Goal: Task Accomplishment & Management: Manage account settings

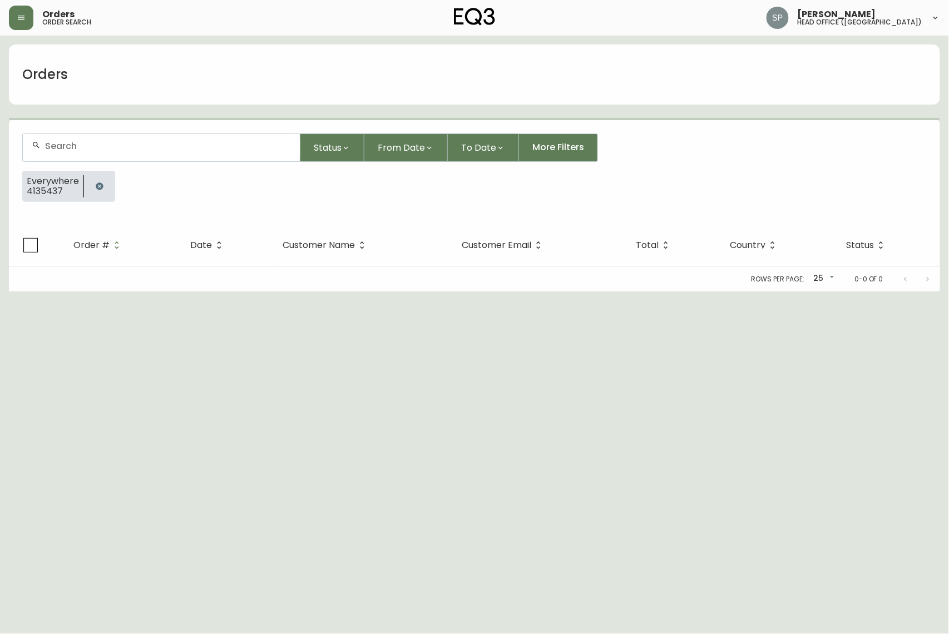
click at [116, 156] on div at bounding box center [161, 147] width 277 height 27
paste input "4135437"
type input "4135437"
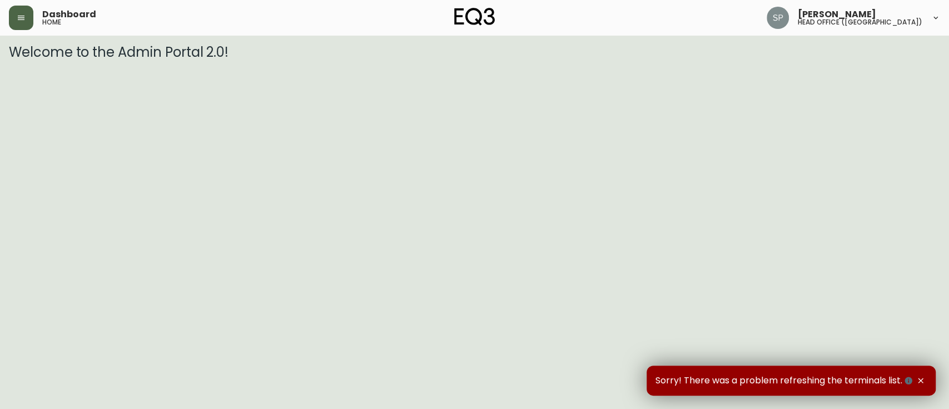
click at [24, 23] on button "button" at bounding box center [21, 18] width 24 height 24
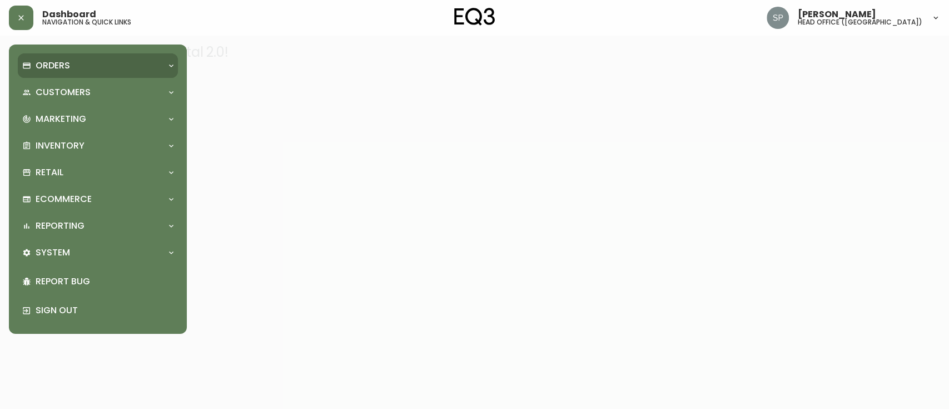
click at [65, 73] on div "Orders" at bounding box center [98, 65] width 160 height 24
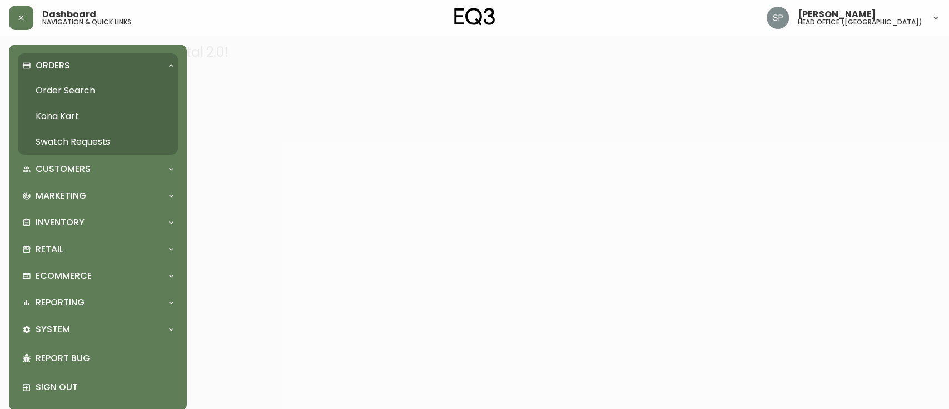
click at [75, 96] on link "Order Search" at bounding box center [98, 91] width 160 height 26
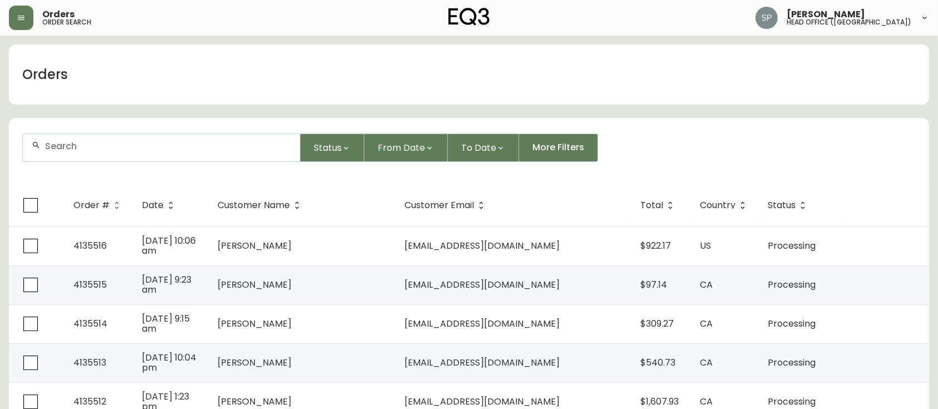
click at [223, 161] on form "Status From Date To Date More Filters" at bounding box center [469, 152] width 920 height 64
click at [215, 143] on input "text" at bounding box center [168, 146] width 246 height 11
paste input "4135437"
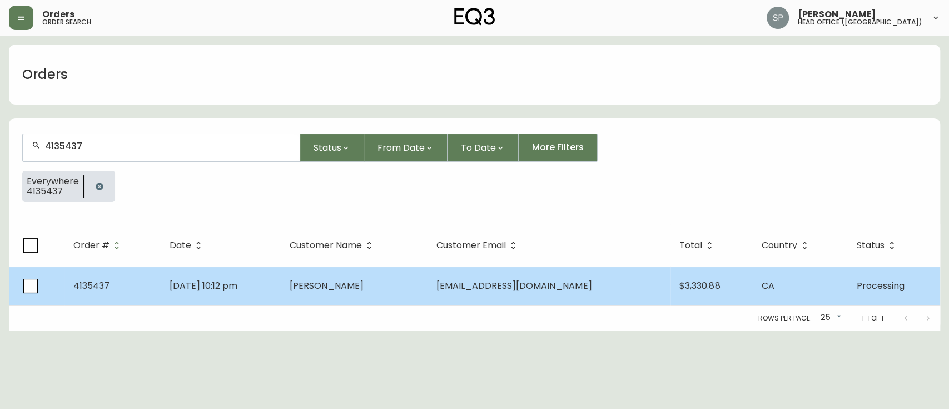
type input "4135437"
click at [281, 275] on td "[DATE] 10:12 pm" at bounding box center [221, 285] width 120 height 39
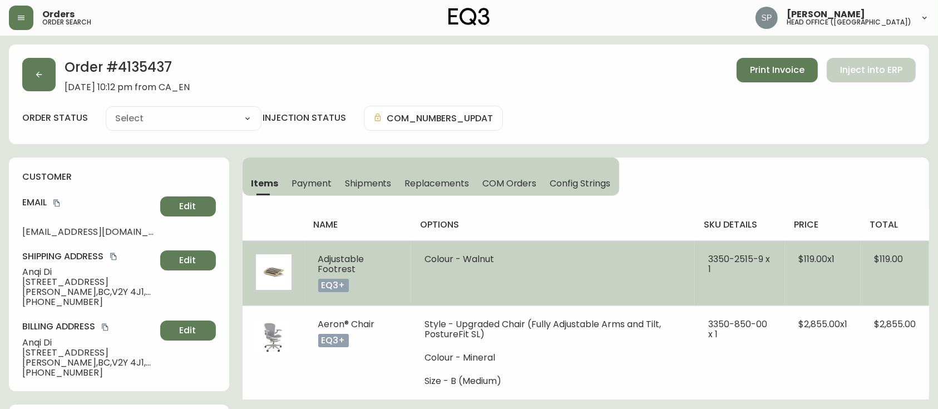
type input "Processing"
select select "PROCESSING"
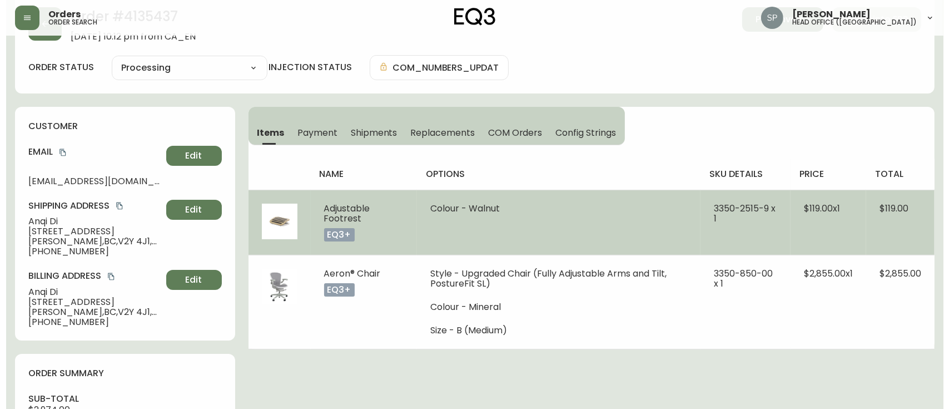
scroll to position [74, 0]
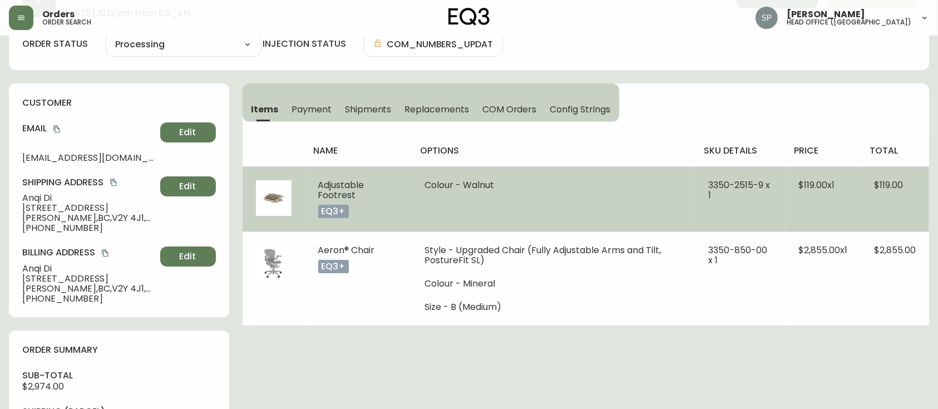
click at [315, 184] on td "Adjustable Footrest eq3+" at bounding box center [358, 198] width 106 height 65
drag, startPoint x: 701, startPoint y: 181, endPoint x: 763, endPoint y: 186, distance: 62.5
click at [763, 186] on td "3350-2515-9 x 1" at bounding box center [740, 198] width 90 height 65
copy span "[PHONE_NUMBER]"
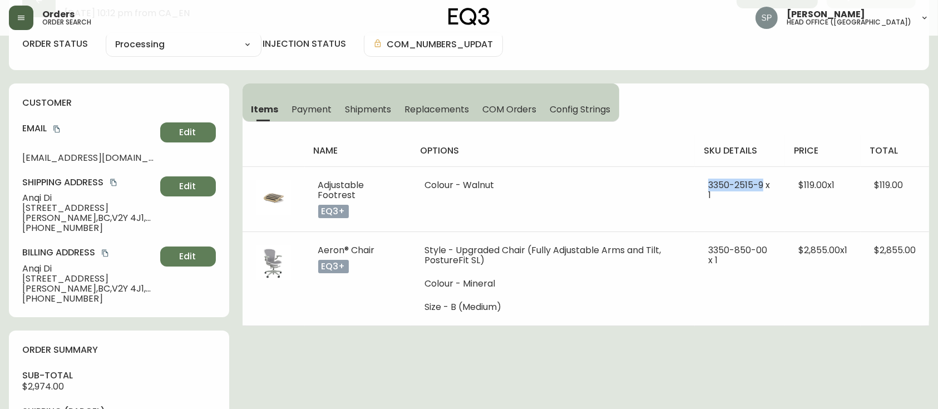
click at [17, 17] on icon "button" at bounding box center [21, 17] width 9 height 9
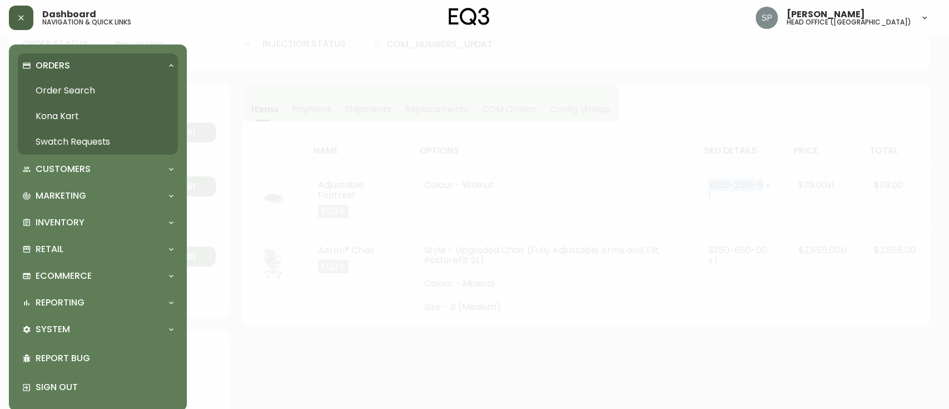
scroll to position [75, 0]
click at [81, 91] on link "Order Search" at bounding box center [98, 91] width 160 height 26
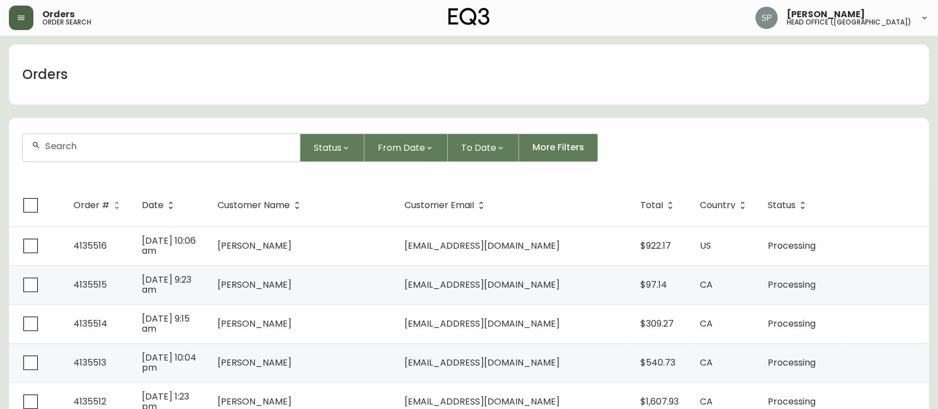
click at [118, 146] on input "text" at bounding box center [168, 146] width 246 height 11
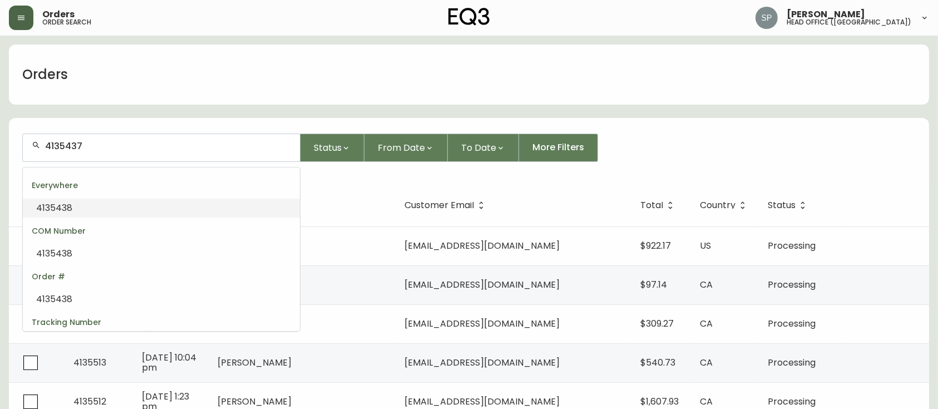
type input "4135437"
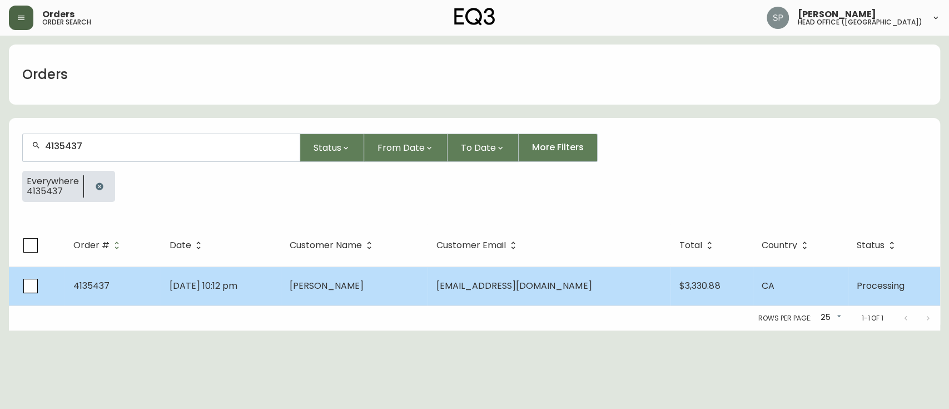
click at [281, 289] on td "[DATE] 10:12 pm" at bounding box center [221, 285] width 120 height 39
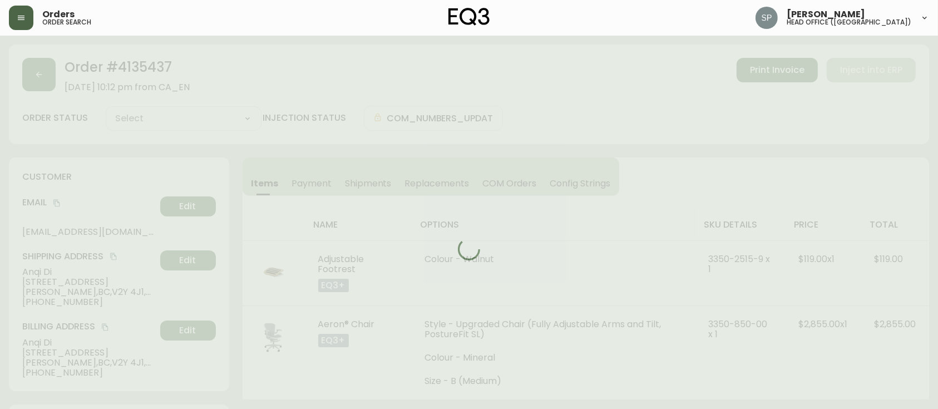
type input "Processing"
select select "PROCESSING"
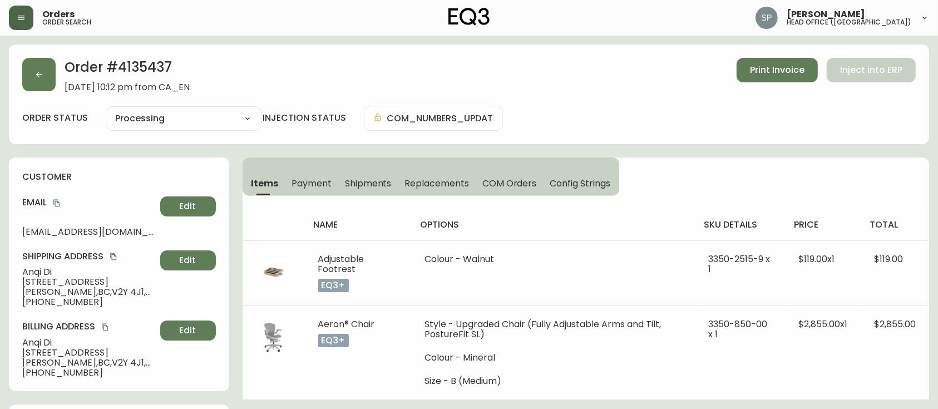
click at [373, 179] on span "Shipments" at bounding box center [368, 183] width 47 height 12
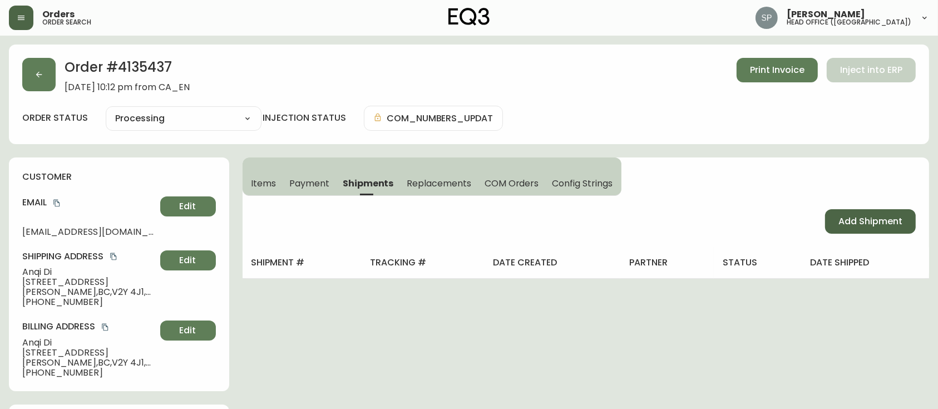
click at [848, 221] on span "Add Shipment" at bounding box center [870, 221] width 64 height 12
select select "PENDING"
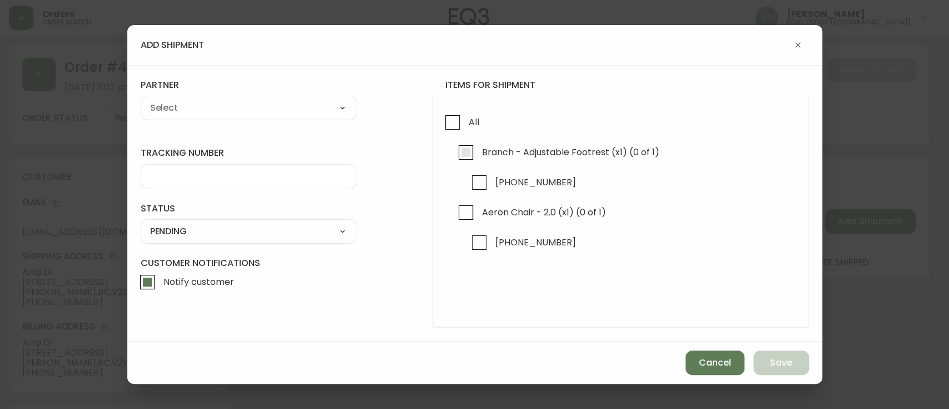
click at [512, 149] on span "Branch - Adjustable Footrest (x1) (0 of 1)" at bounding box center [570, 152] width 177 height 12
click at [479, 149] on input "Branch - Adjustable Footrest (x1) (0 of 1)" at bounding box center [466, 153] width 26 height 26
checkbox input "true"
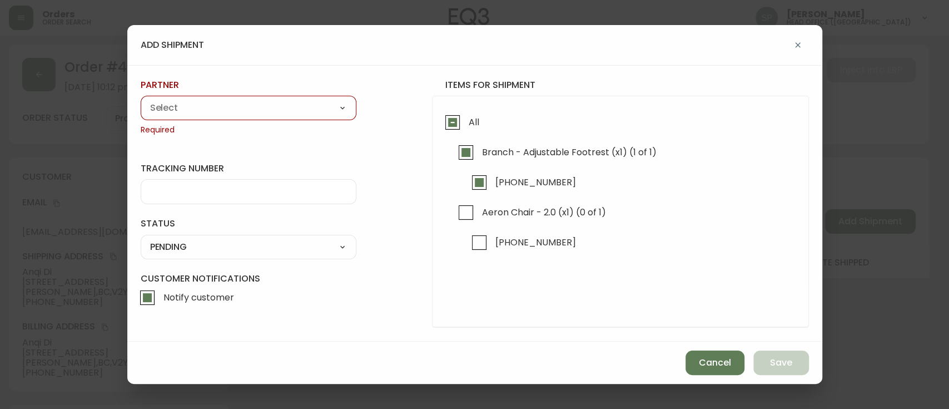
click at [199, 110] on select "A Move to Remember LLC ABF Freight Alero [PERSON_NAME] Canada Post Canpar Expre…" at bounding box center [249, 108] width 216 height 17
select select "cmf6u4ctn7y5w0146no385xp5"
click at [141, 100] on select "A Move to Remember LLC ABF Freight Alero [PERSON_NAME] Canada Post Canpar Expre…" at bounding box center [249, 108] width 216 height 17
type input "Canpar Express"
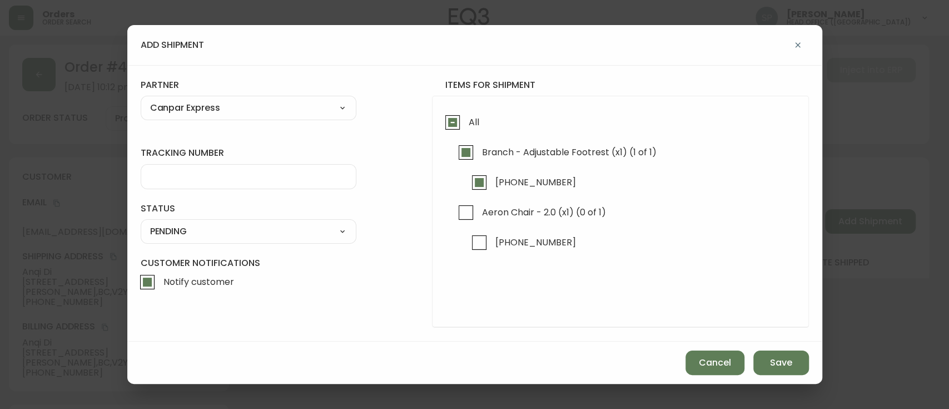
click at [203, 174] on input "tracking number" at bounding box center [248, 176] width 197 height 11
paste input "D420011210000007188001"
type input "D420011210000007188001"
click at [195, 227] on select "SHIPPED PENDING CANCELLED" at bounding box center [249, 231] width 216 height 17
click at [141, 223] on select "SHIPPED PENDING CANCELLED" at bounding box center [249, 231] width 216 height 17
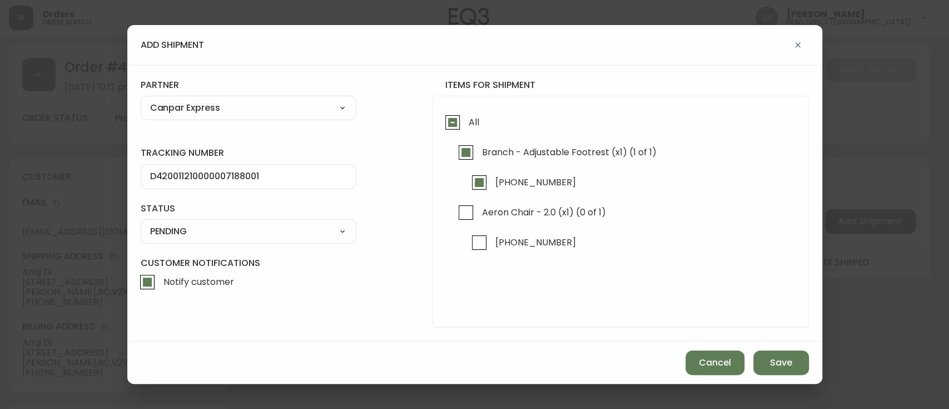
click at [215, 235] on select "SHIPPED PENDING CANCELLED" at bounding box center [249, 231] width 216 height 17
click at [141, 223] on select "SHIPPED PENDING CANCELLED" at bounding box center [249, 231] width 216 height 17
select select "PENDING"
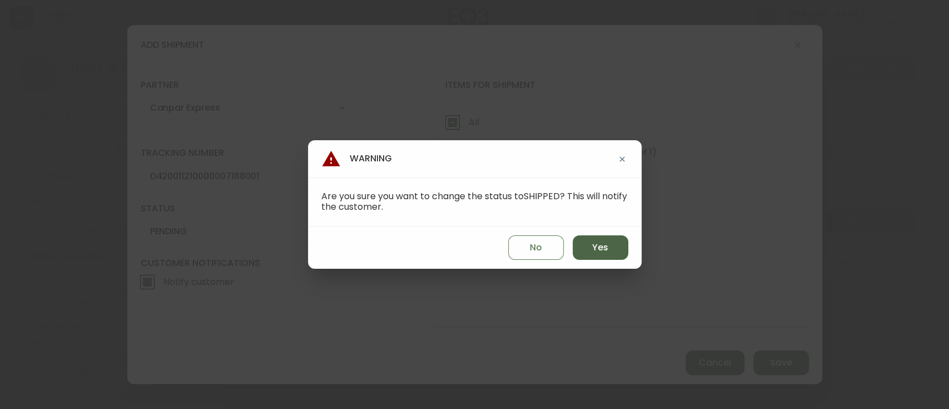
click at [607, 243] on span "Yes" at bounding box center [600, 247] width 16 height 12
type input "SHIPPED"
select select "SHIPPED"
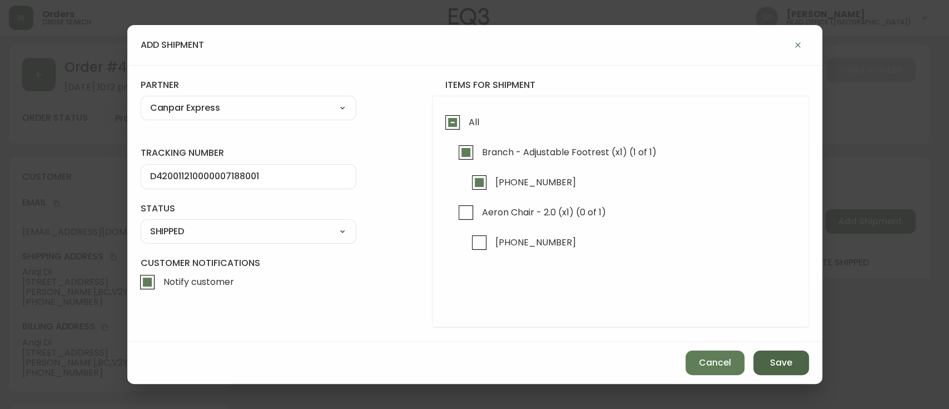
click at [774, 364] on span "Save" at bounding box center [781, 363] width 22 height 12
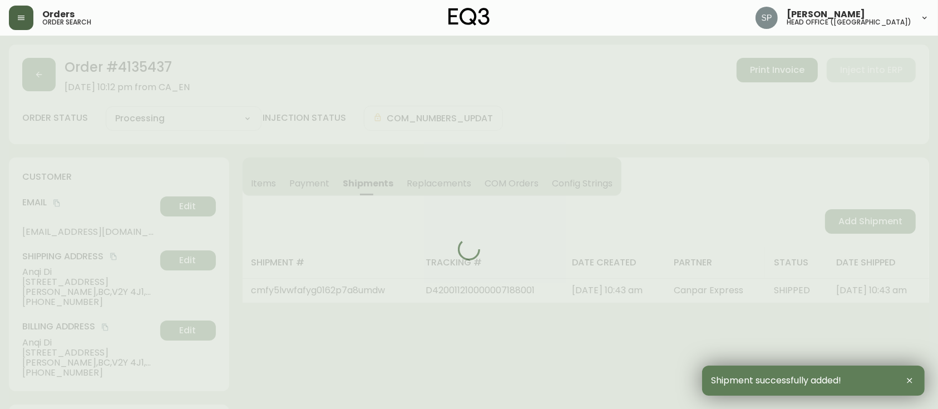
type input "Partially Shipped"
select select "PARTIALLY_SHIPPED"
click at [154, 66] on div at bounding box center [469, 248] width 920 height 409
click at [154, 66] on h2 "Order # 4135437" at bounding box center [127, 70] width 125 height 24
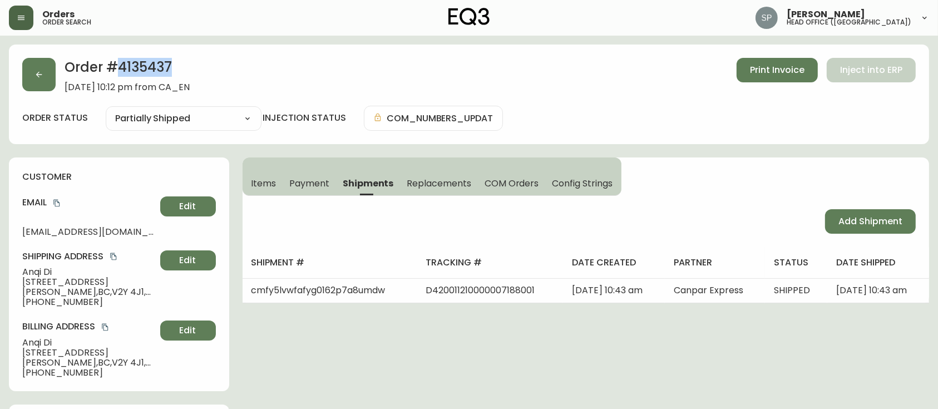
copy h2 "4135437"
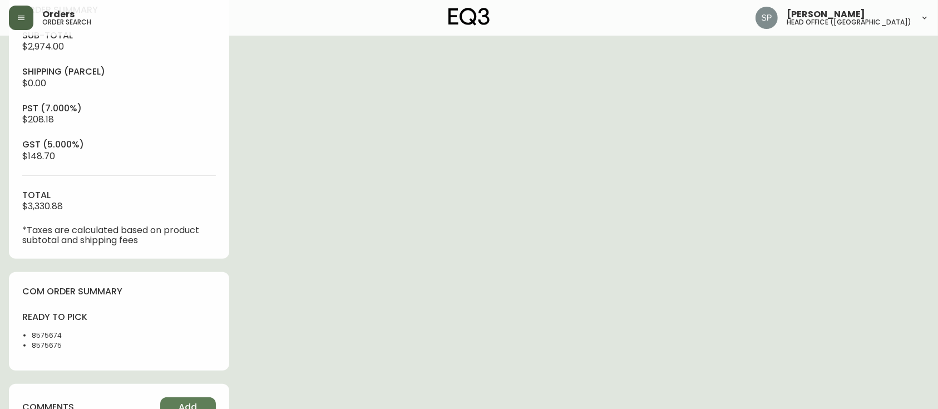
scroll to position [445, 0]
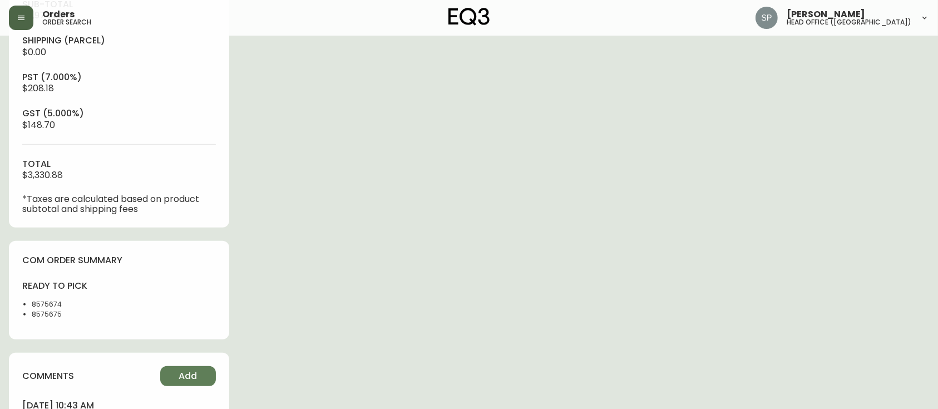
click at [58, 315] on li "8575675" at bounding box center [72, 314] width 81 height 10
click at [46, 314] on li "8575675" at bounding box center [72, 314] width 81 height 10
copy li "8575675"
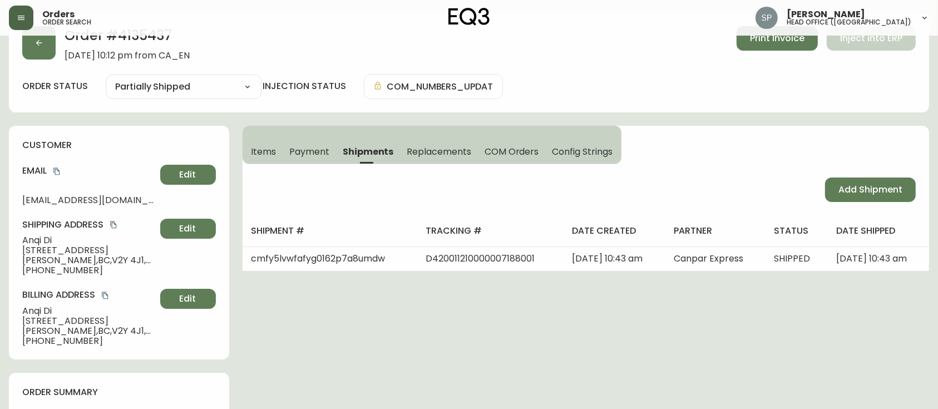
scroll to position [0, 0]
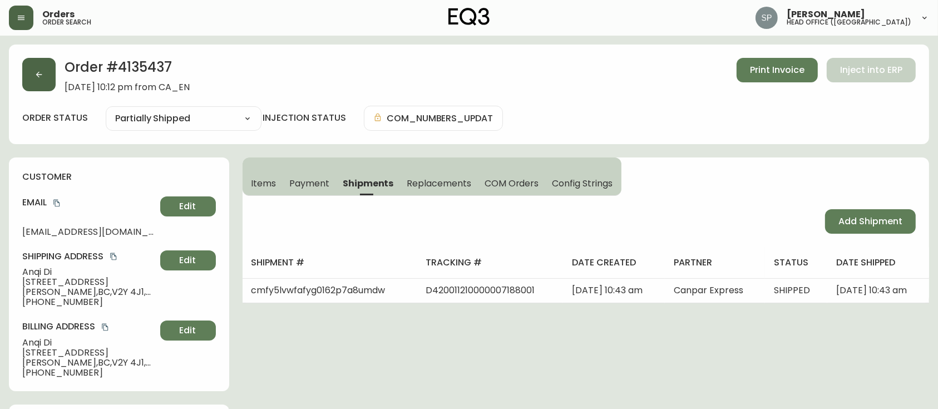
click at [33, 84] on button "button" at bounding box center [38, 74] width 33 height 33
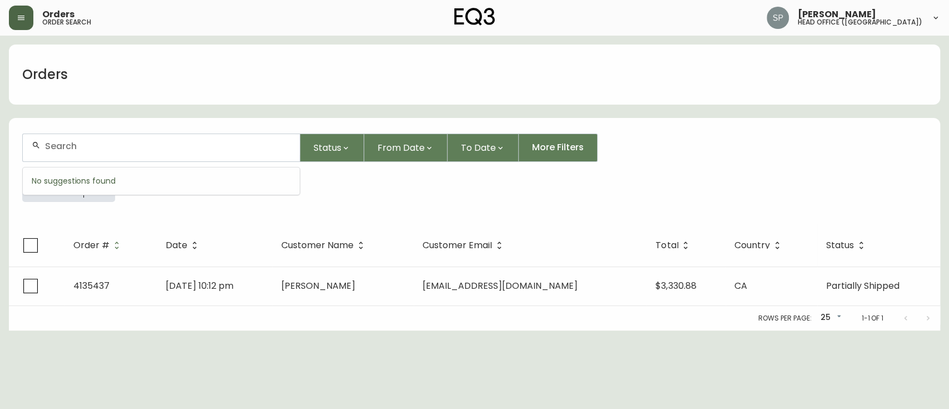
click at [135, 146] on input "text" at bounding box center [168, 146] width 246 height 11
paste input "4135269"
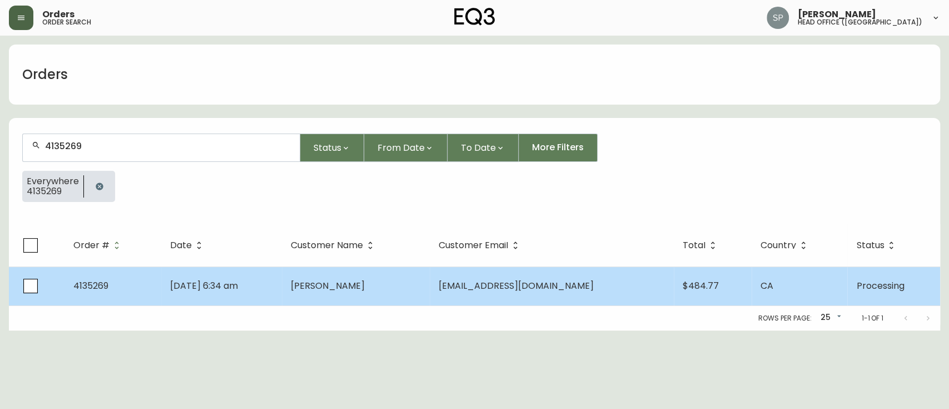
type input "4135269"
click at [283, 278] on td "[DATE] 6:34 am" at bounding box center [221, 285] width 121 height 39
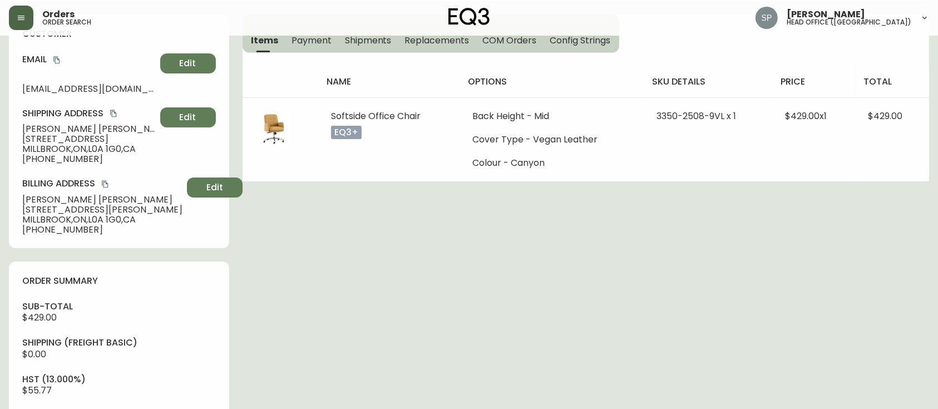
type input "Processing"
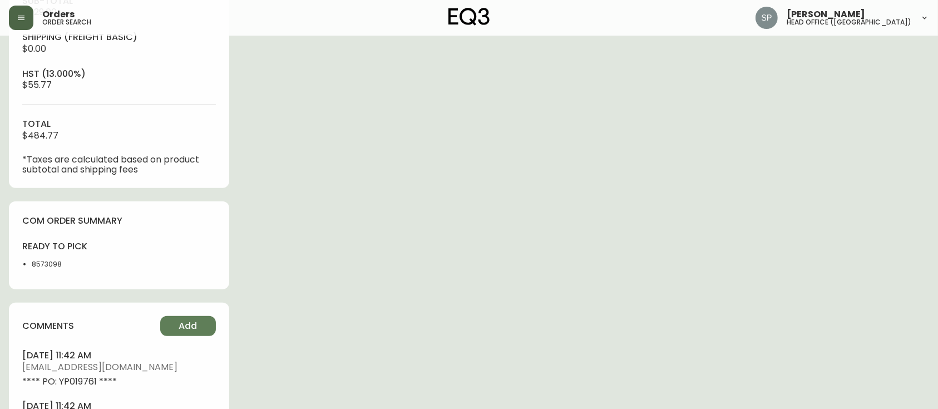
select select "PROCESSING"
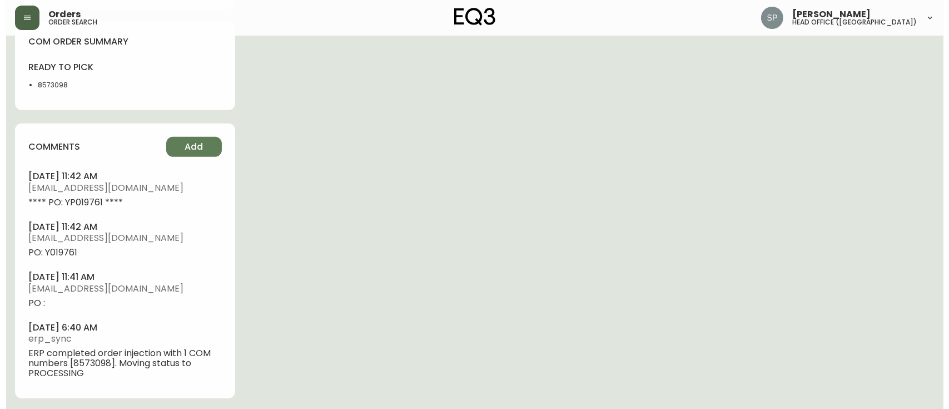
scroll to position [629, 0]
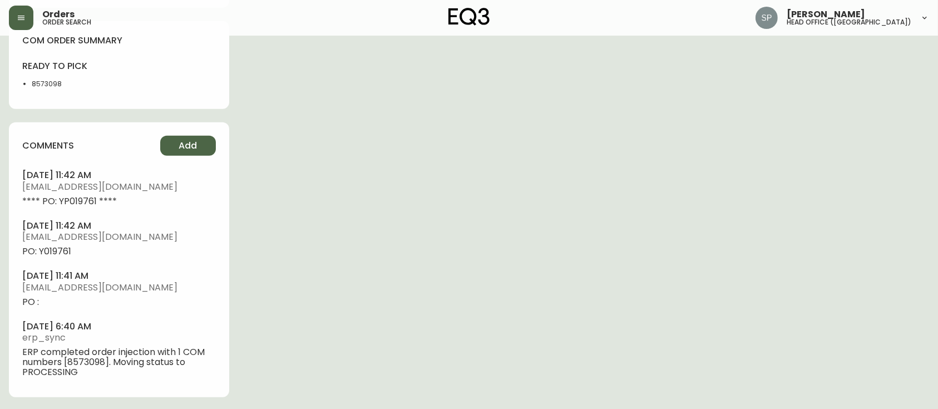
click at [197, 149] on button "Add" at bounding box center [188, 146] width 56 height 20
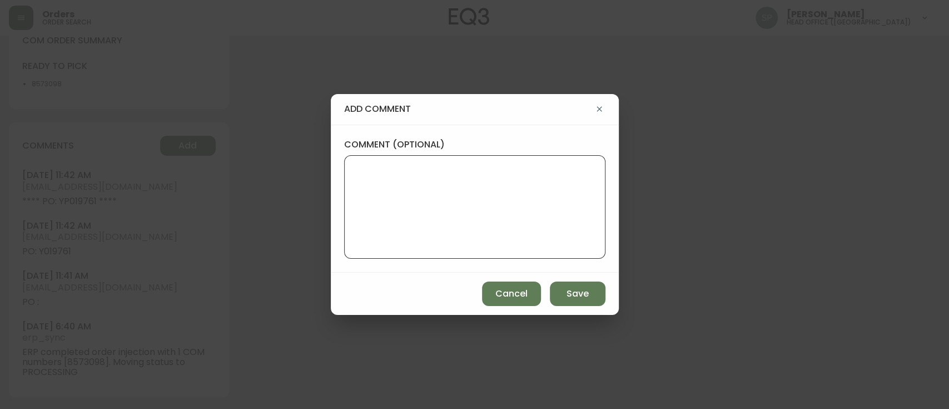
click at [426, 173] on textarea "comment (optional)" at bounding box center [475, 206] width 243 height 89
paste textarea "BACKORDER - NOVEMBER"
type textarea "BACKORDER - NOVEMBER"
click at [561, 287] on button "Save" at bounding box center [578, 293] width 56 height 24
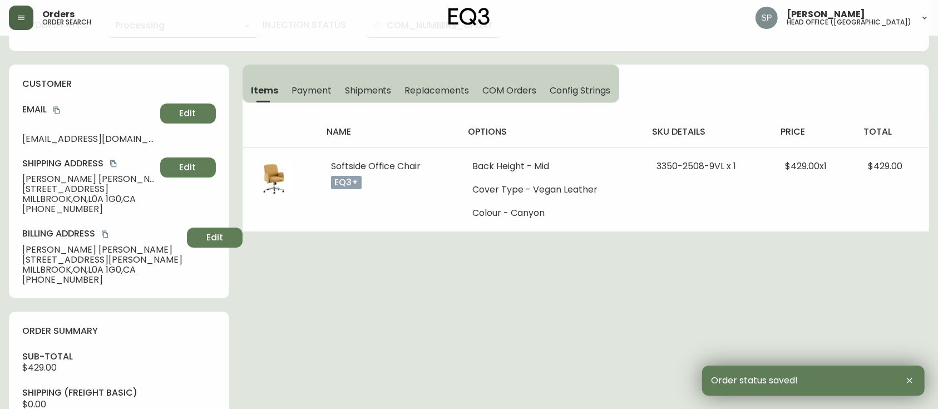
scroll to position [0, 0]
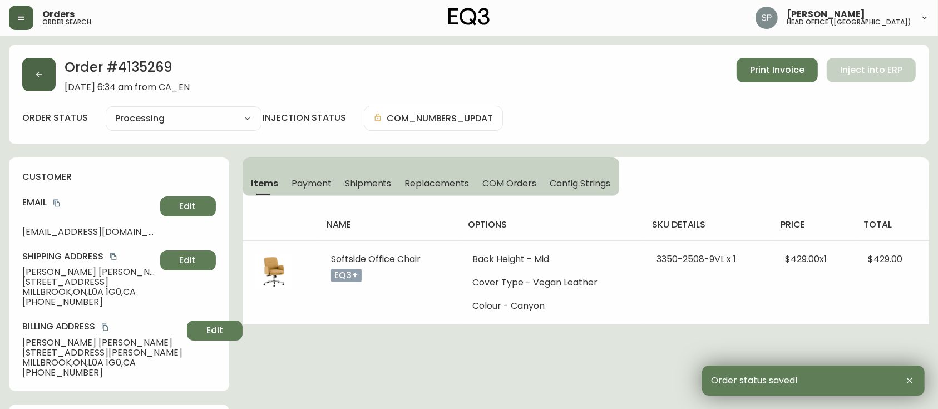
click at [34, 83] on button "button" at bounding box center [38, 74] width 33 height 33
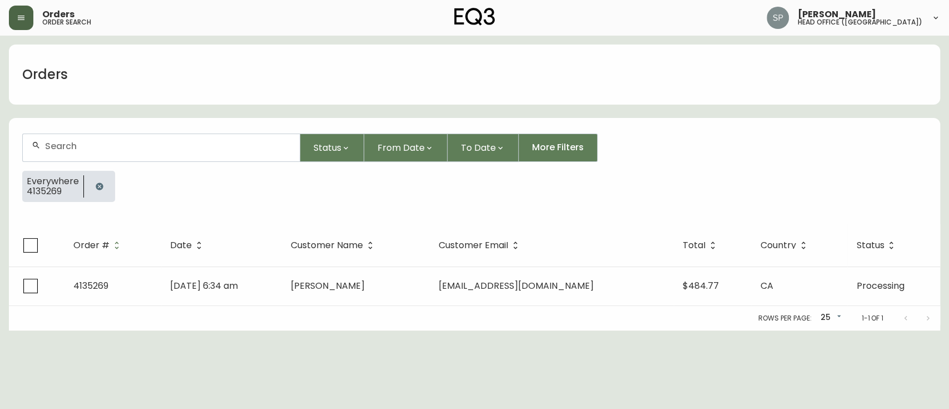
click at [110, 147] on input "text" at bounding box center [168, 146] width 246 height 11
paste input "4135190"
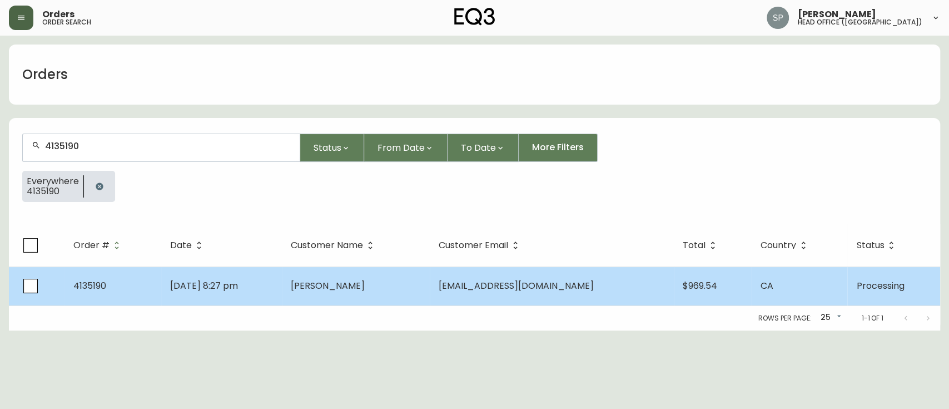
type input "4135190"
click at [309, 289] on td "[PERSON_NAME]" at bounding box center [356, 285] width 148 height 39
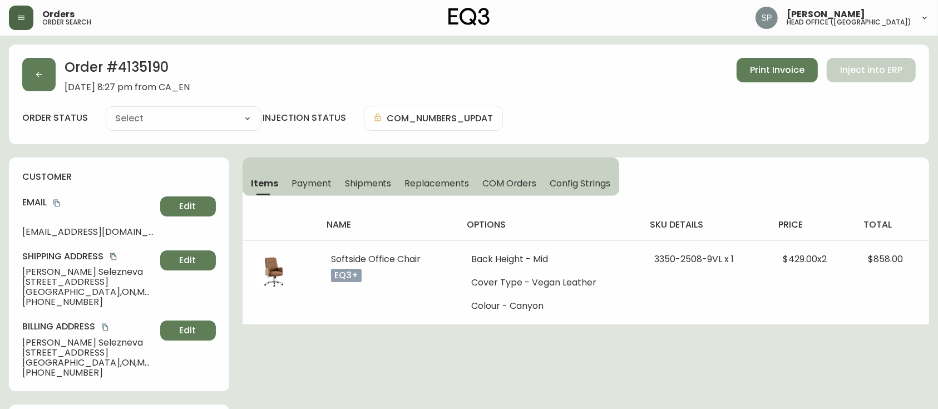
type input "Processing"
select select "PROCESSING"
drag, startPoint x: 108, startPoint y: 273, endPoint x: 21, endPoint y: 274, distance: 87.3
click at [21, 274] on div "customer Email [EMAIL_ADDRESS][DOMAIN_NAME] Edit Shipping Address [PERSON_NAME]…" at bounding box center [119, 274] width 220 height 234
copy span "[PERSON_NAME]"
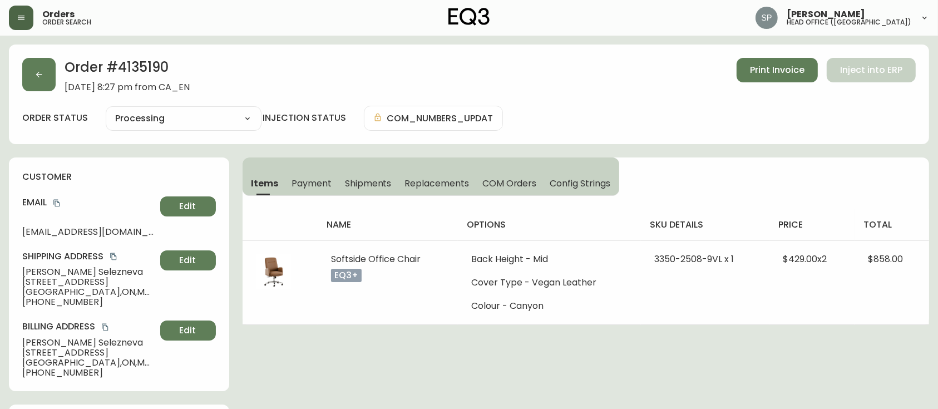
click at [152, 68] on h2 "Order # 4135190" at bounding box center [127, 70] width 125 height 24
click at [187, 65] on h2 "Order # 4135190" at bounding box center [127, 70] width 125 height 24
drag, startPoint x: 194, startPoint y: 67, endPoint x: 78, endPoint y: 68, distance: 115.7
click at [62, 69] on div "Order # 4135190 [DATE] 8:27 pm from CA_EN Print Invoice Inject into ERP" at bounding box center [468, 75] width 893 height 34
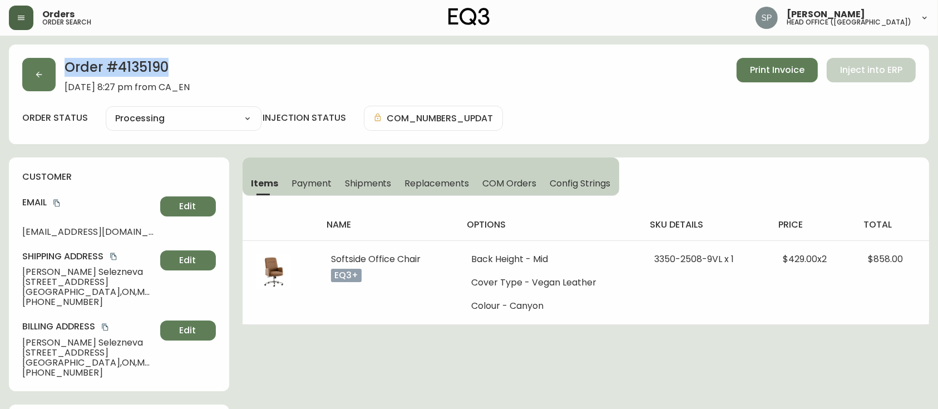
copy h2 "Order # 4135190"
click at [56, 201] on icon "copy" at bounding box center [57, 203] width 8 height 8
